Goal: Use online tool/utility: Utilize a website feature to perform a specific function

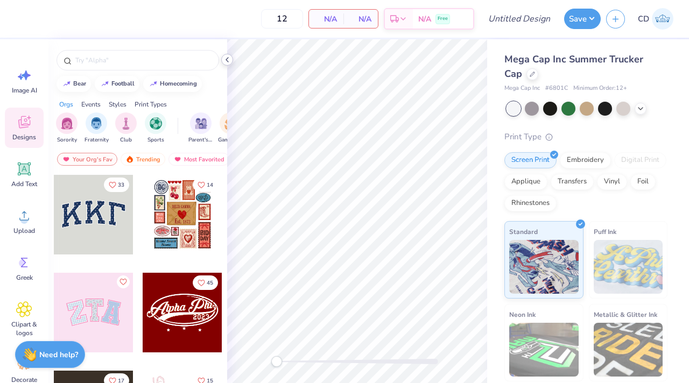
click at [225, 59] on icon at bounding box center [227, 59] width 9 height 9
